Goal: Task Accomplishment & Management: Manage account settings

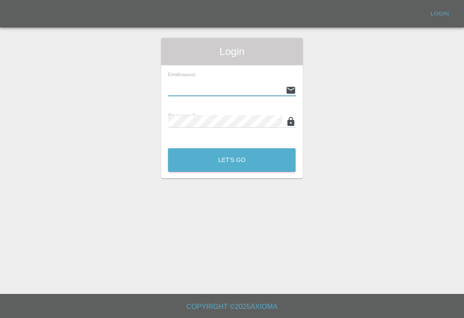
click at [262, 90] on input "text" at bounding box center [225, 90] width 114 height 12
click at [261, 90] on input "text" at bounding box center [225, 90] width 114 height 12
type input "[EMAIL_ADDRESS][DOMAIN_NAME]"
click at [231, 160] on button "Let's Go" at bounding box center [231, 160] width 127 height 24
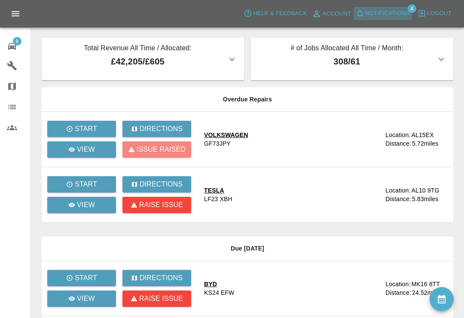
click at [370, 15] on span "Notifications" at bounding box center [387, 14] width 45 height 10
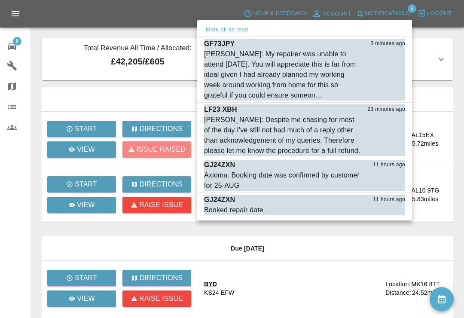
click at [331, 248] on div at bounding box center [232, 159] width 464 height 318
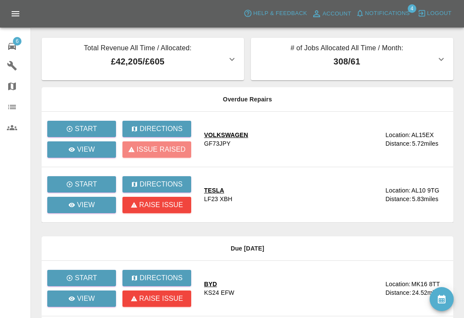
click at [365, 17] on span "Notifications" at bounding box center [387, 14] width 45 height 10
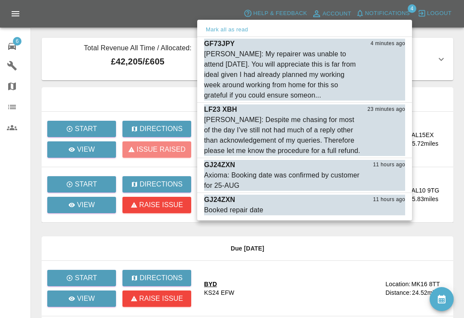
click at [262, 134] on div "[PERSON_NAME]: Despite me chasing for most of the day I've still not had much o…" at bounding box center [283, 135] width 158 height 41
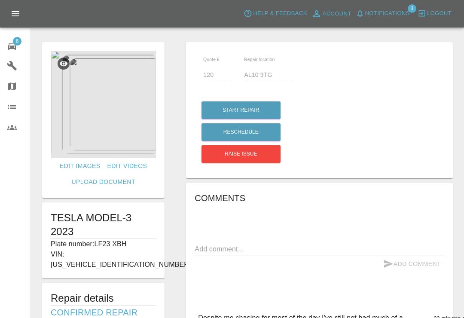
click at [252, 251] on textarea at bounding box center [318, 249] width 249 height 10
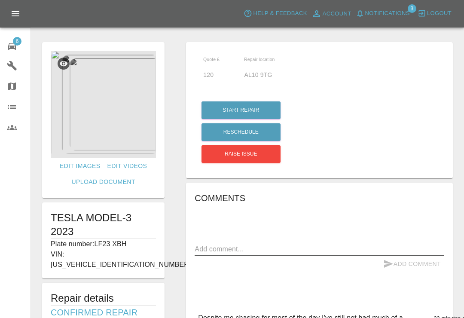
scroll to position [2, 0]
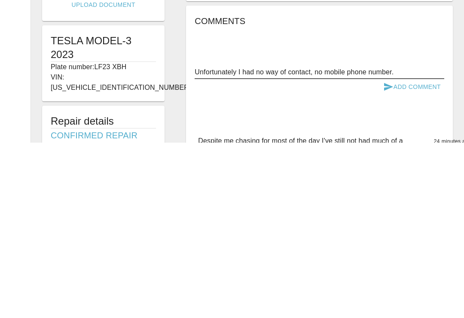
type textarea "Unfortunately I had no way of contact, no mobile phone number."
click at [417, 254] on button "Add Comment" at bounding box center [411, 262] width 64 height 16
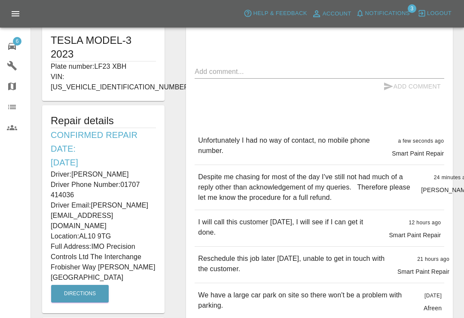
click at [365, 10] on span "Notifications" at bounding box center [387, 14] width 45 height 10
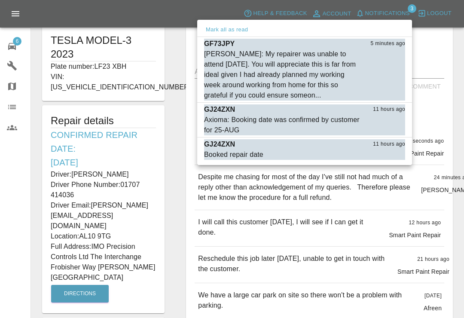
click at [316, 77] on div "[PERSON_NAME]: My repairer was unable to attend [DATE]. You will appreciate thi…" at bounding box center [283, 75] width 158 height 52
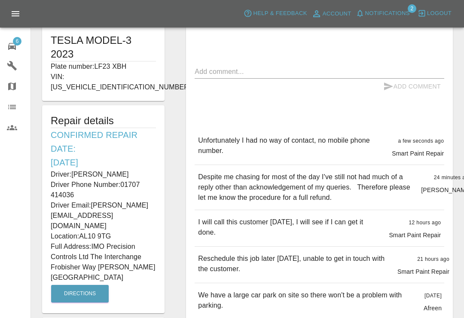
type input "170"
type input "AL15EX"
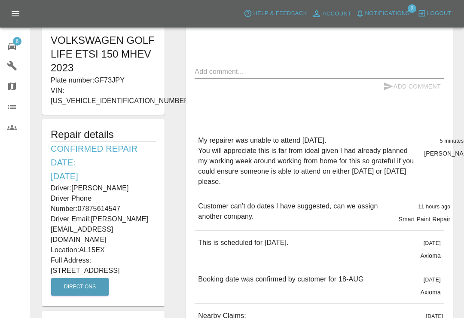
click at [328, 61] on div "Comments x Add Comment My repairer was unable to attend [DATE]. You will apprec…" at bounding box center [318, 247] width 249 height 466
click at [324, 67] on textarea at bounding box center [318, 72] width 249 height 10
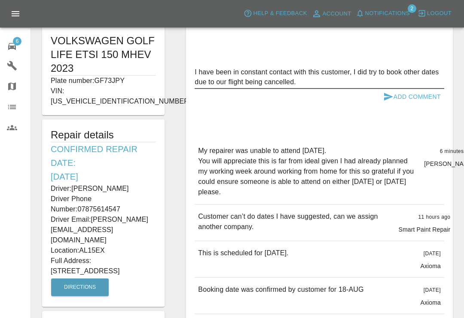
click at [348, 69] on textarea "I have been in constant contact with this customer, I did try to book other dat…" at bounding box center [318, 77] width 249 height 20
click at [382, 80] on textarea "I have been in constant contact with this customer, I did try to book other dat…" at bounding box center [318, 77] width 249 height 20
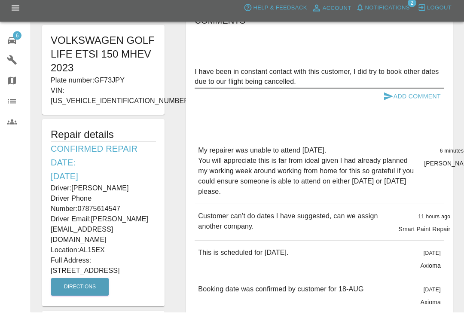
scroll to position [162, 0]
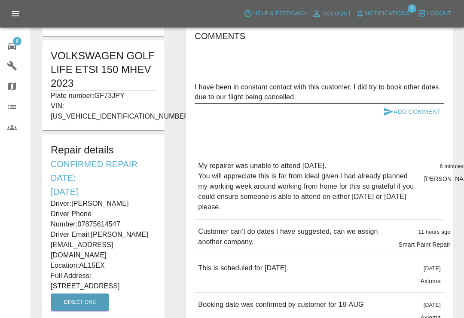
click at [330, 112] on div "Add Comment" at bounding box center [318, 112] width 249 height 16
click at [352, 87] on textarea "I have been in constant contact with this customer, I did try to book other dat…" at bounding box center [318, 92] width 249 height 20
click at [390, 83] on textarea "I have been in constant contact with this customer, via his Mobike, I did try t…" at bounding box center [318, 92] width 249 height 20
type textarea "I have been in constant contact with this customer, via his Mobile, I did try t…"
click at [424, 109] on button "Add Comment" at bounding box center [411, 112] width 64 height 16
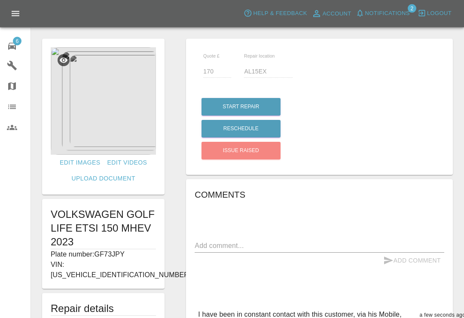
scroll to position [0, 0]
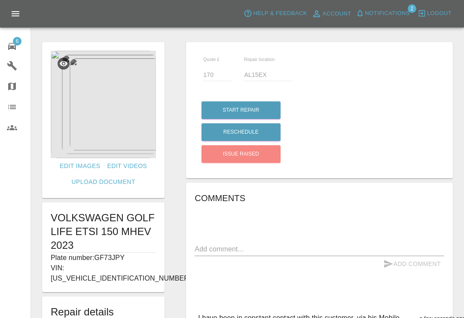
click at [370, 18] on button "Notifications" at bounding box center [382, 13] width 58 height 13
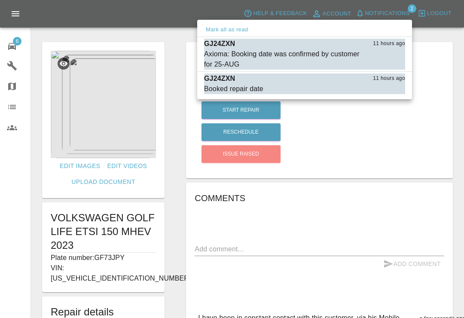
click at [229, 53] on div "Axioma: Booking date was confirmed by customer for 25-AUG" at bounding box center [283, 59] width 158 height 21
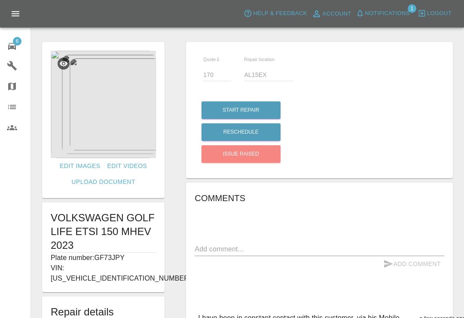
type input "300"
type input "ME7 3TG"
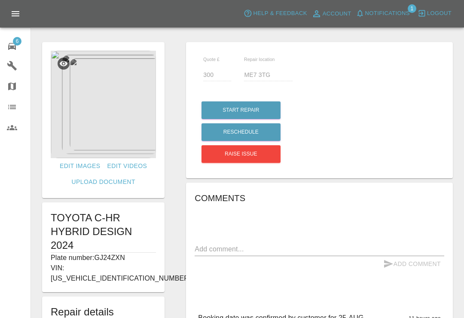
click at [361, 8] on button "Notifications" at bounding box center [382, 13] width 58 height 13
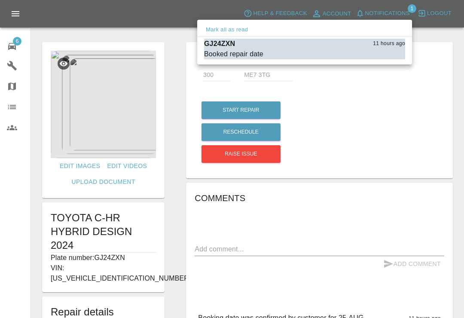
click at [382, 53] on button "Mark as read" at bounding box center [386, 54] width 38 height 10
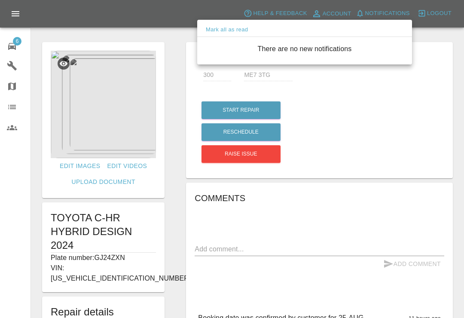
click at [164, 2] on div at bounding box center [232, 159] width 464 height 318
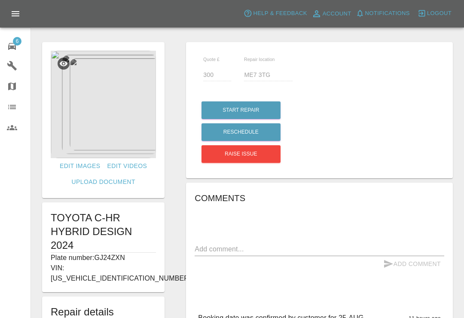
click at [12, 50] on icon at bounding box center [12, 46] width 10 height 10
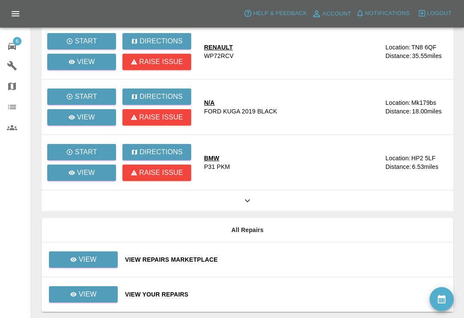
scroll to position [400, 0]
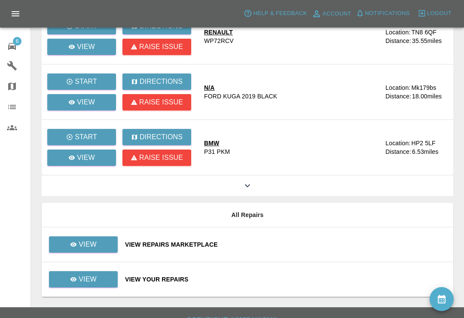
click at [242, 279] on div "View Your Repairs" at bounding box center [285, 279] width 321 height 9
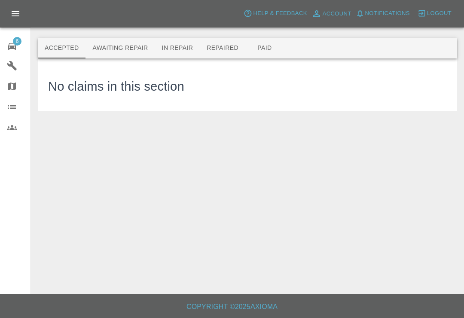
click at [109, 51] on button "Awaiting Repair" at bounding box center [119, 48] width 69 height 21
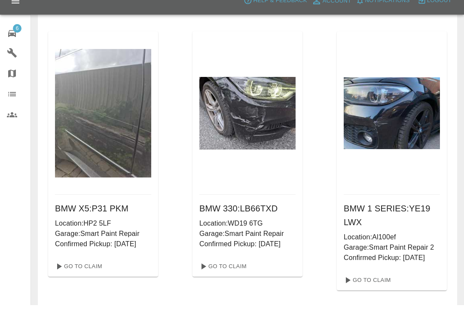
scroll to position [958, 0]
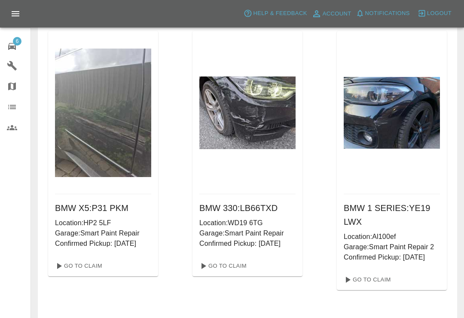
click at [13, 45] on icon at bounding box center [12, 46] width 8 height 7
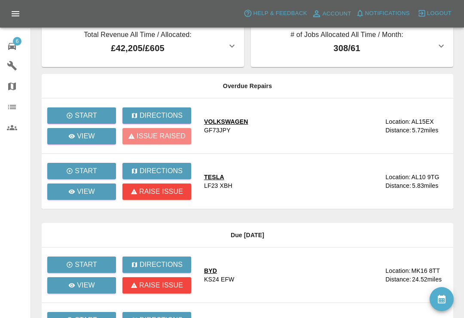
click at [439, 294] on icon "availability" at bounding box center [441, 298] width 8 height 9
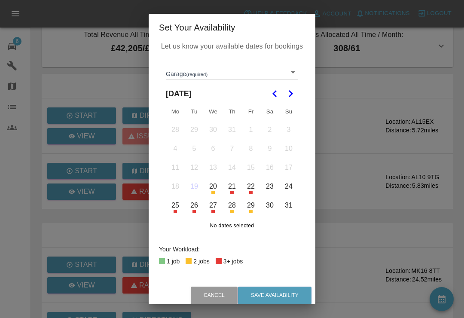
click at [291, 91] on icon "Go to the Next Month" at bounding box center [290, 93] width 10 height 10
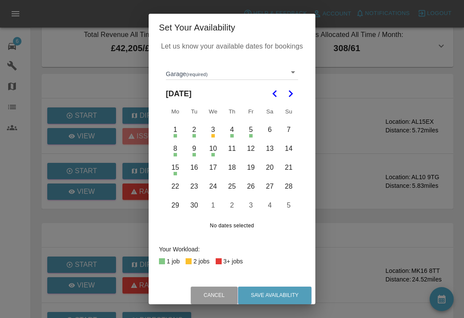
click at [234, 152] on button "11" at bounding box center [232, 148] width 18 height 18
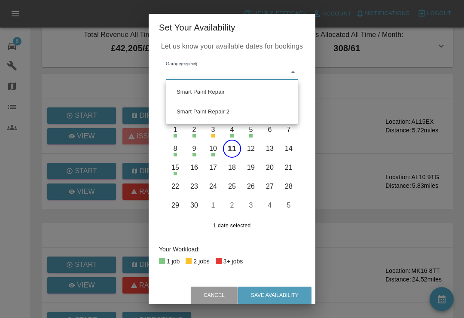
click at [191, 110] on li "Smart Paint Repair 2" at bounding box center [232, 112] width 128 height 20
type input "68777e42aa6a988063456d0d"
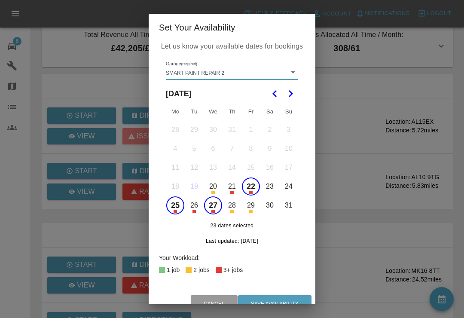
click at [286, 90] on icon "Go to the Next Month" at bounding box center [290, 93] width 10 height 10
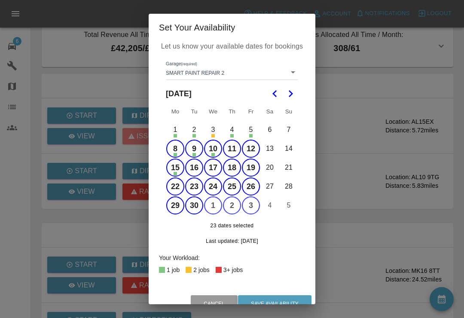
click at [319, 81] on div "Set Your Availability Let us know your available dates for bookings Garage (req…" at bounding box center [232, 159] width 464 height 318
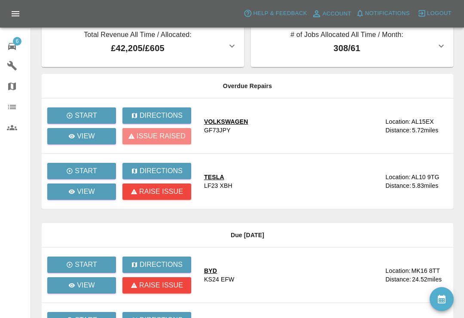
click at [19, 48] on div "6" at bounding box center [19, 45] width 24 height 12
click at [6, 47] on link "6 Repair home" at bounding box center [15, 45] width 30 height 21
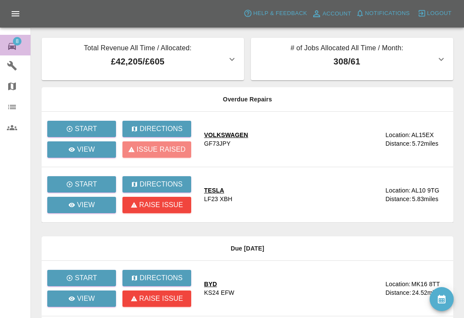
click at [14, 41] on span "8" at bounding box center [17, 41] width 9 height 9
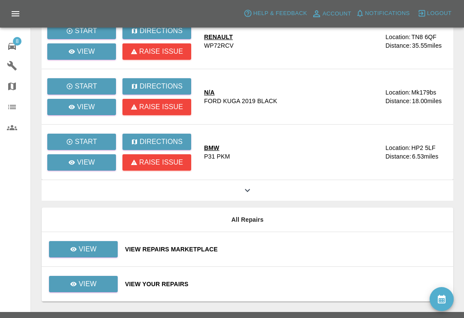
scroll to position [400, 0]
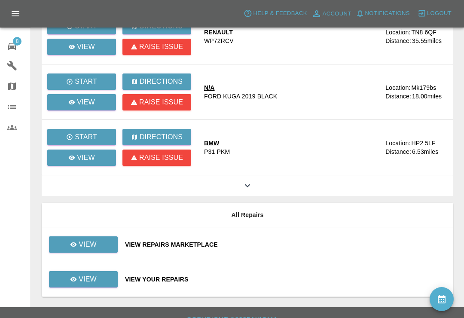
click at [282, 242] on div "View Repairs Marketplace" at bounding box center [285, 244] width 321 height 9
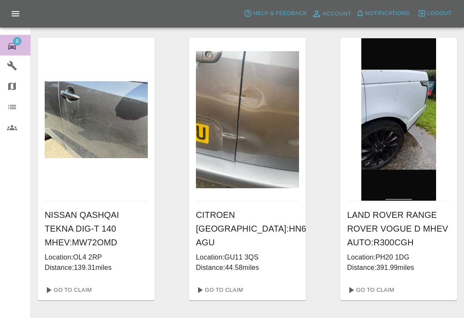
click at [18, 43] on span "8" at bounding box center [17, 41] width 9 height 9
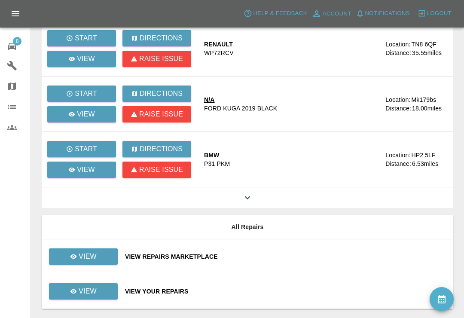
scroll to position [400, 0]
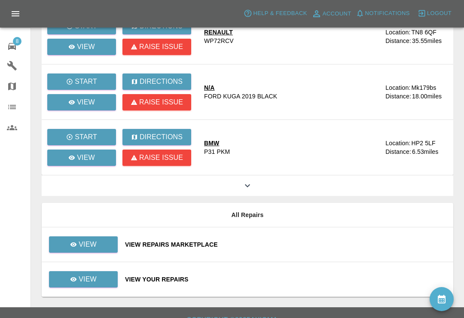
click at [277, 279] on div "View Your Repairs" at bounding box center [285, 279] width 321 height 9
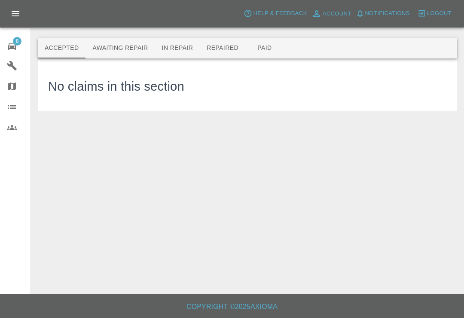
click at [133, 44] on button "Awaiting Repair" at bounding box center [119, 48] width 69 height 21
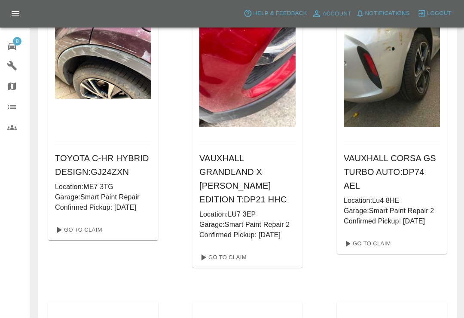
scroll to position [1304, 0]
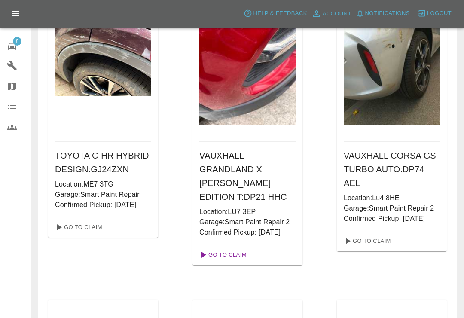
click at [233, 254] on link "Go To Claim" at bounding box center [222, 255] width 53 height 14
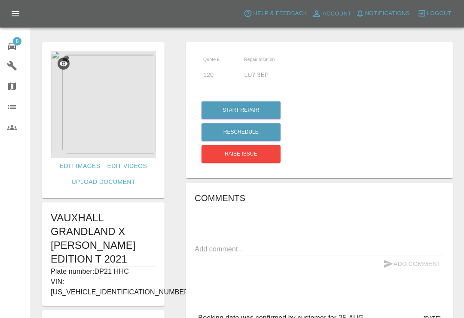
scroll to position [13, 0]
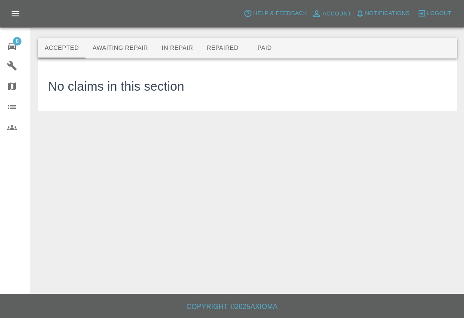
click at [133, 40] on button "Awaiting Repair" at bounding box center [119, 48] width 69 height 21
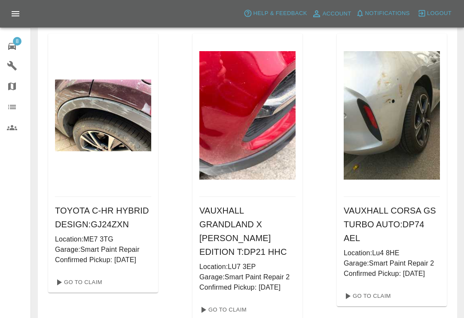
scroll to position [1249, 0]
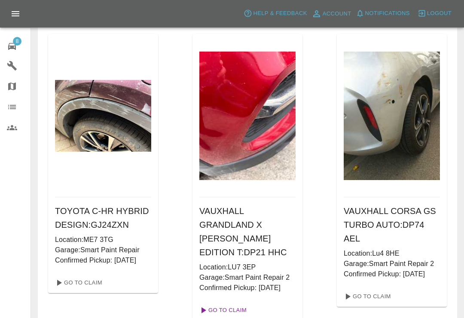
click at [223, 304] on link "Go To Claim" at bounding box center [222, 310] width 53 height 14
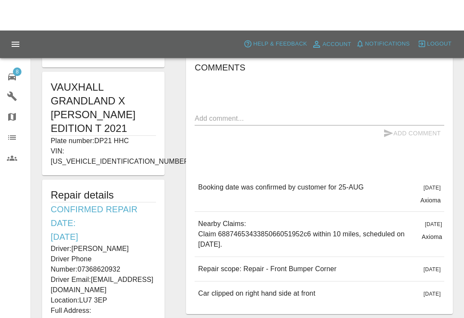
scroll to position [58, 0]
